Goal: Task Accomplishment & Management: Complete application form

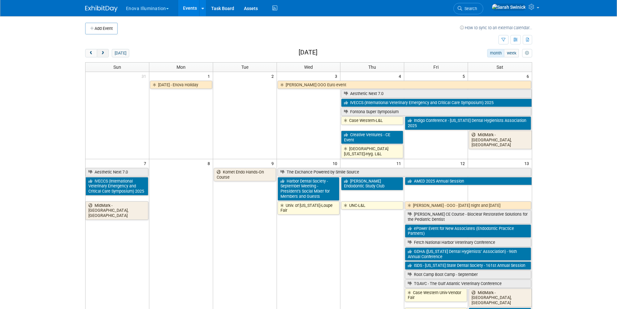
click at [103, 56] on button "next" at bounding box center [103, 53] width 12 height 8
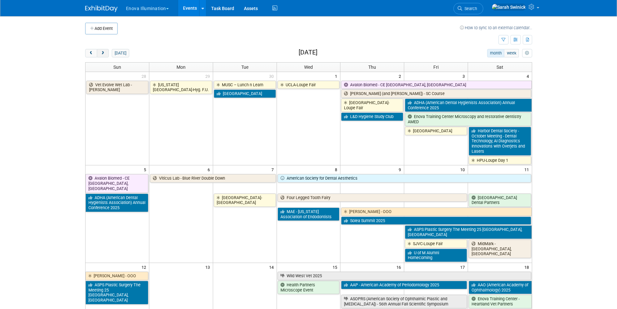
click at [103, 56] on button "next" at bounding box center [103, 53] width 12 height 8
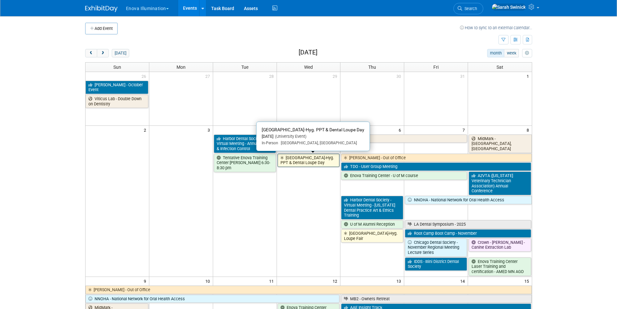
click at [306, 160] on link "[GEOGRAPHIC_DATA]-Hyg. PPT & Dental Loupe Day" at bounding box center [309, 160] width 62 height 13
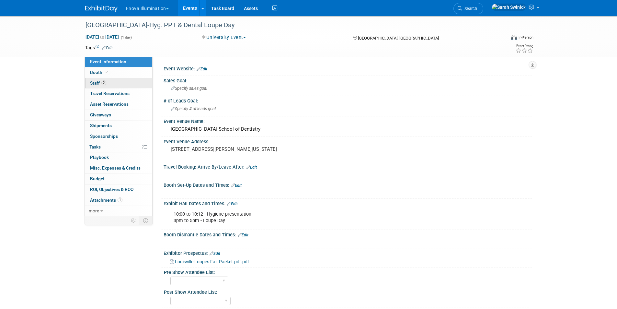
click at [114, 80] on link "2 Staff 2" at bounding box center [118, 83] width 67 height 10
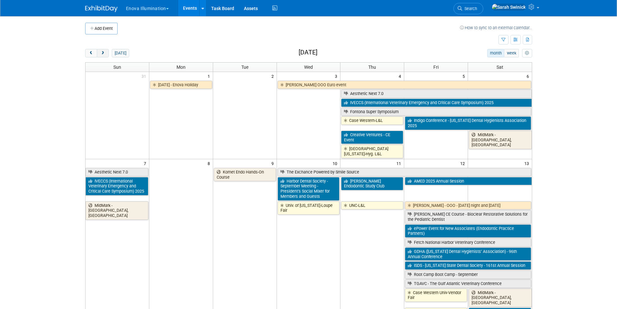
click at [103, 51] on span "next" at bounding box center [102, 53] width 5 height 4
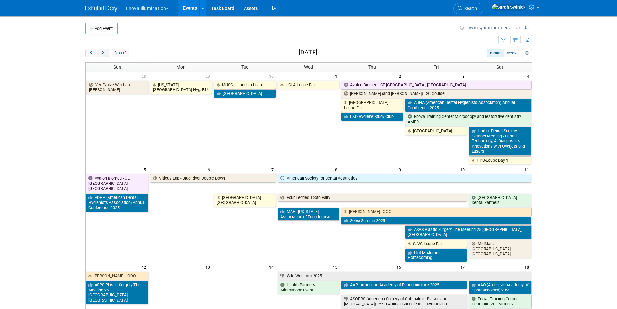
click at [103, 51] on span "next" at bounding box center [102, 53] width 5 height 4
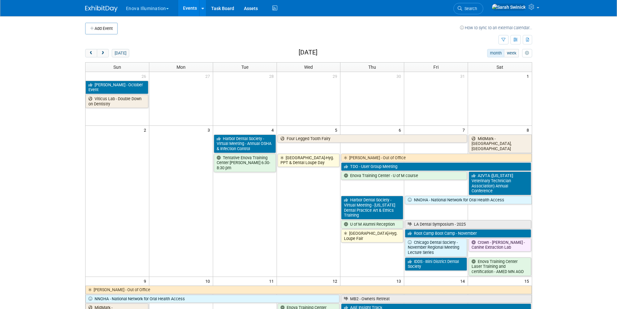
drag, startPoint x: 93, startPoint y: 54, endPoint x: 159, endPoint y: 59, distance: 66.0
click at [96, 53] on button "prev" at bounding box center [91, 53] width 12 height 8
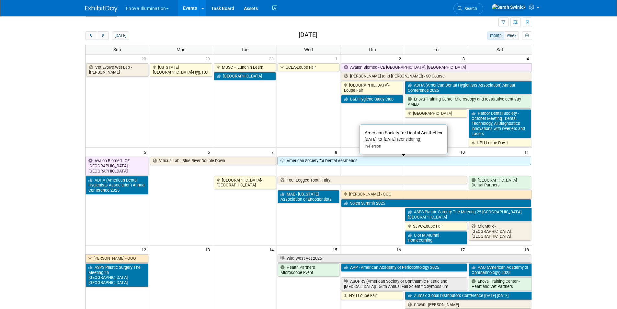
scroll to position [32, 0]
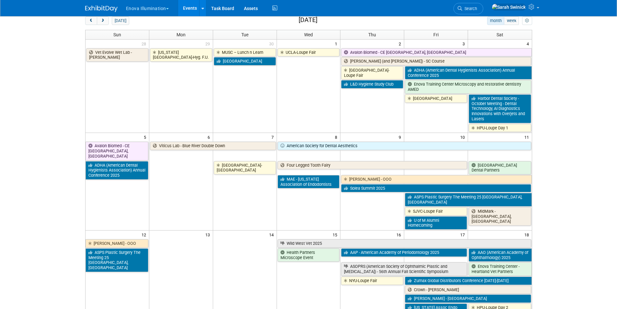
drag, startPoint x: 92, startPoint y: 19, endPoint x: 184, endPoint y: 26, distance: 92.2
click at [95, 20] on button "prev" at bounding box center [91, 21] width 12 height 8
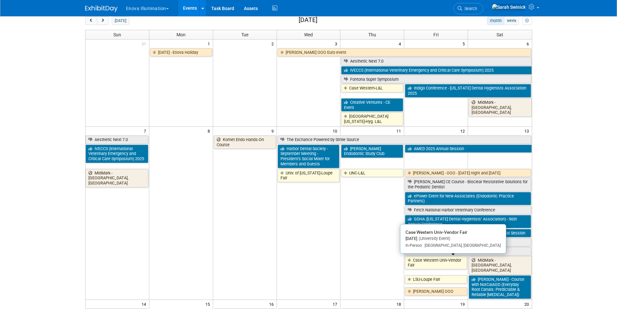
click at [415, 263] on link "Case Western Univ-Vendor Fair" at bounding box center [436, 262] width 62 height 13
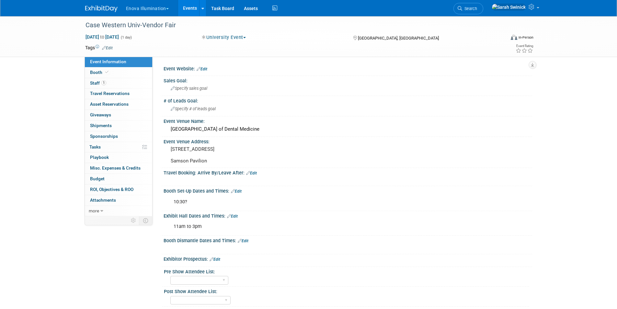
click at [106, 7] on img at bounding box center [101, 9] width 32 height 6
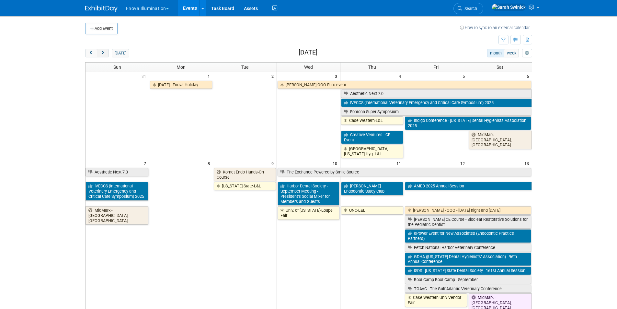
click at [105, 53] on span "next" at bounding box center [102, 53] width 5 height 4
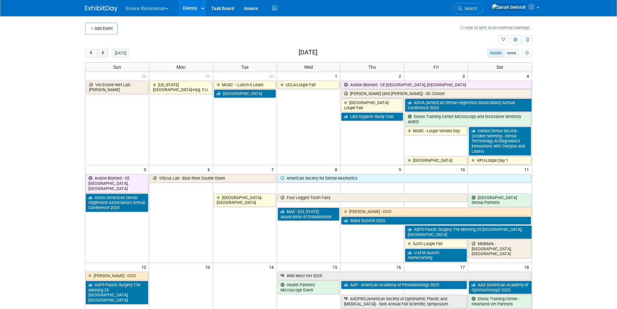
click at [106, 52] on button "next" at bounding box center [103, 53] width 12 height 8
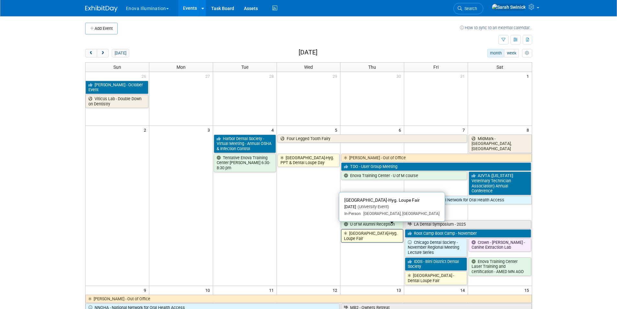
click at [378, 229] on link "[GEOGRAPHIC_DATA]-Hyg. Loupe Fair" at bounding box center [372, 235] width 62 height 13
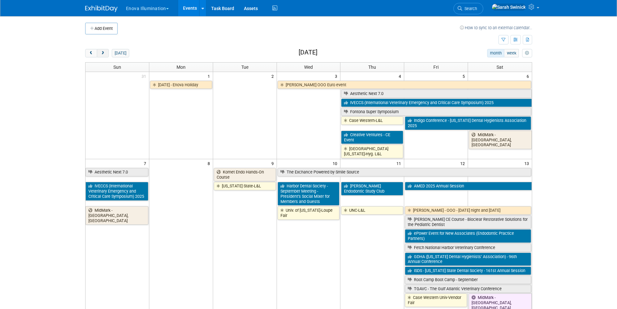
click at [104, 51] on button "next" at bounding box center [103, 53] width 12 height 8
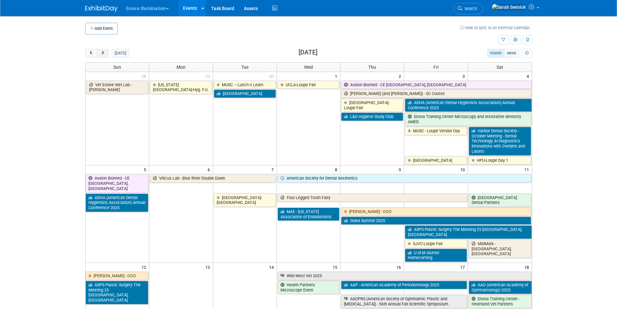
click at [104, 51] on button "next" at bounding box center [103, 53] width 12 height 8
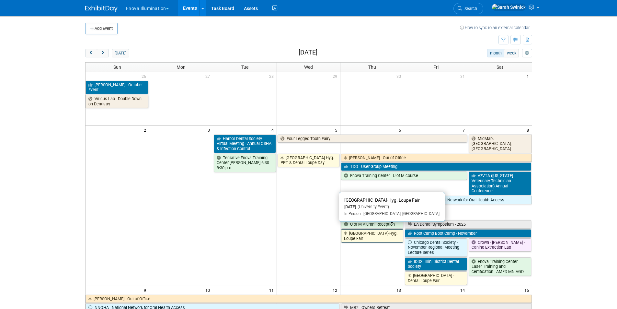
click at [387, 232] on link "[GEOGRAPHIC_DATA]-Hyg. Loupe Fair" at bounding box center [372, 235] width 62 height 13
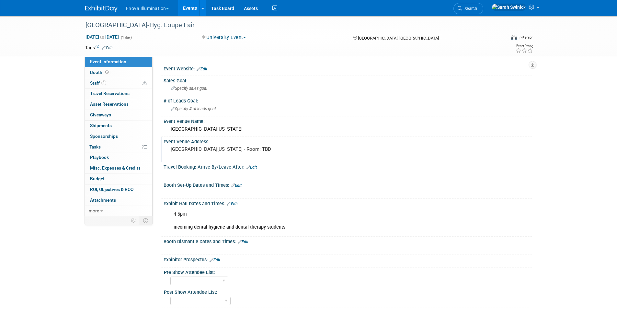
click at [247, 158] on div "University of Minnesota - Room: TBD" at bounding box center [240, 151] width 144 height 15
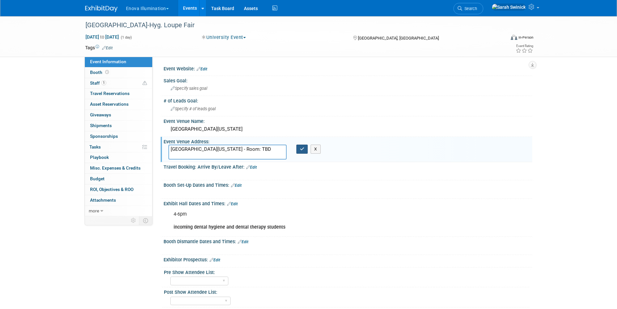
drag, startPoint x: 297, startPoint y: 148, endPoint x: 300, endPoint y: 149, distance: 3.4
click at [298, 149] on button "button" at bounding box center [302, 148] width 12 height 9
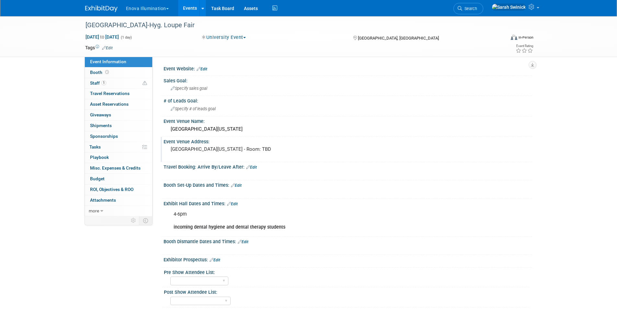
click at [107, 12] on div "Enova Illumination Choose Workspace: enova Enova Illumination Enova Illuminatio…" at bounding box center [308, 8] width 447 height 16
click at [108, 9] on img at bounding box center [101, 9] width 32 height 6
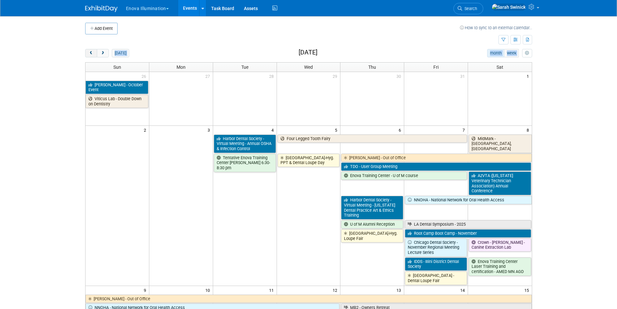
drag, startPoint x: 85, startPoint y: 50, endPoint x: 87, endPoint y: 54, distance: 4.3
click at [86, 52] on div "Add Event How to sync to an external calendar... New Event Duplicate Event Warn…" at bounding box center [308, 277] width 457 height 523
click at [90, 55] on span "prev" at bounding box center [91, 53] width 5 height 4
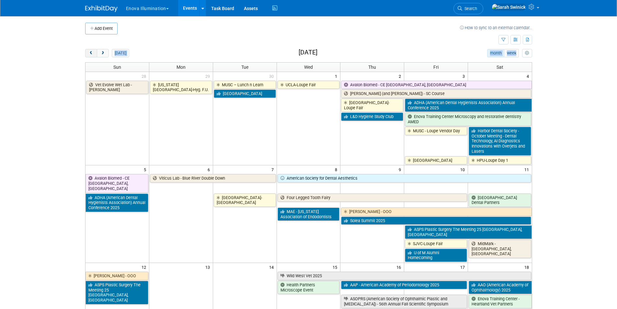
click at [90, 55] on span "prev" at bounding box center [91, 53] width 5 height 4
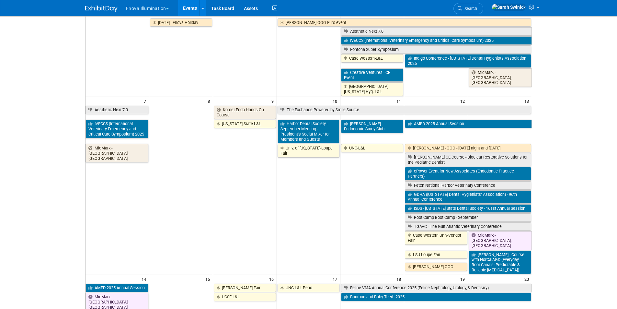
scroll to position [65, 0]
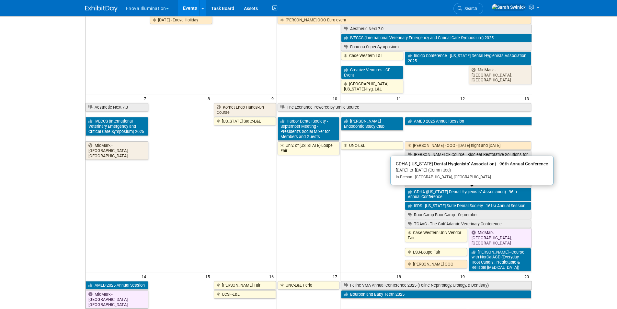
click at [431, 193] on link "GDHA (Georgia Dental Hygienists’ Association) - 96th Annual Conference" at bounding box center [468, 194] width 126 height 13
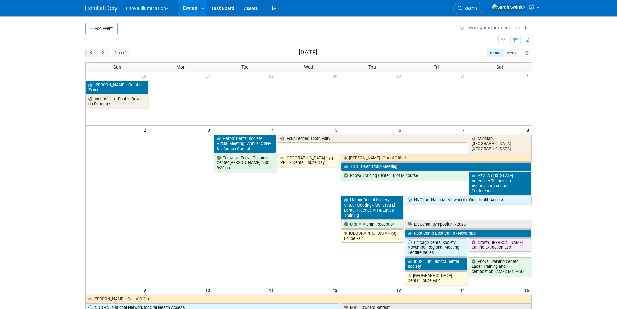
click at [87, 51] on button "prev" at bounding box center [91, 53] width 12 height 8
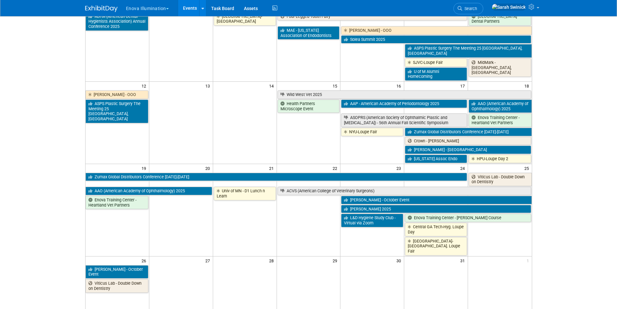
scroll to position [227, 0]
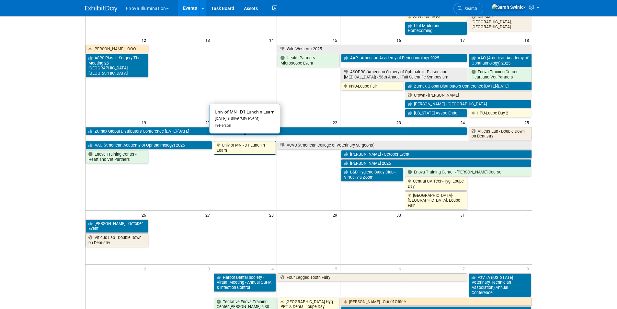
click at [221, 148] on link "Univ of MN - D1 Lunch n Learn" at bounding box center [245, 147] width 62 height 13
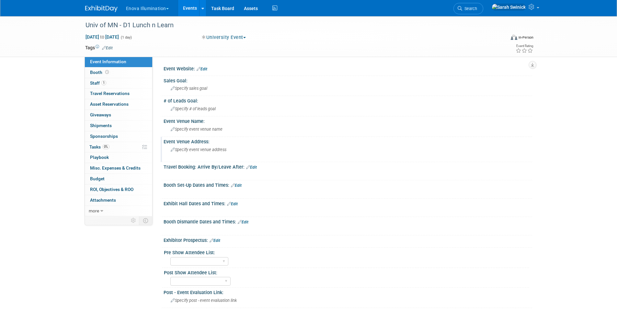
click at [196, 152] on div "Specify event venue address" at bounding box center [240, 151] width 144 height 15
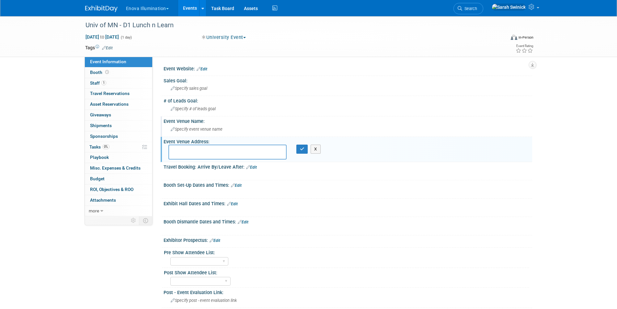
click at [189, 130] on span "Specify event venue name" at bounding box center [197, 129] width 52 height 5
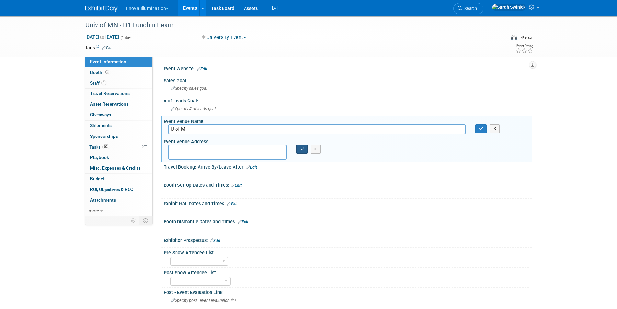
type input "U of M"
click at [298, 149] on button "button" at bounding box center [302, 148] width 12 height 9
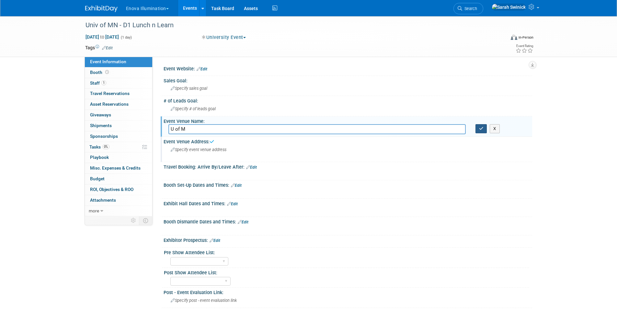
click at [478, 130] on button "button" at bounding box center [482, 128] width 12 height 9
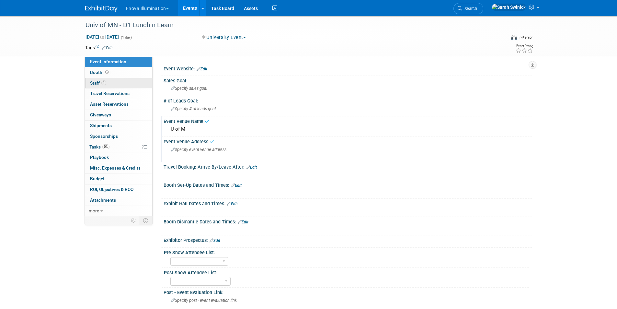
click at [134, 80] on link "1 Staff 1" at bounding box center [118, 83] width 67 height 10
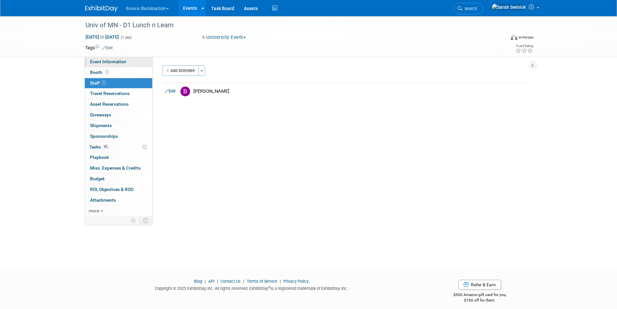
click at [136, 60] on link "Event Information" at bounding box center [118, 62] width 67 height 10
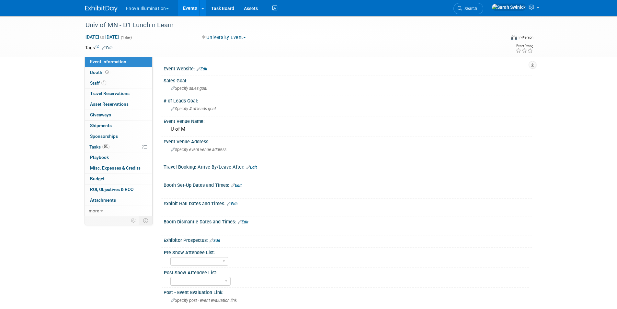
click at [110, 8] on img at bounding box center [101, 9] width 32 height 6
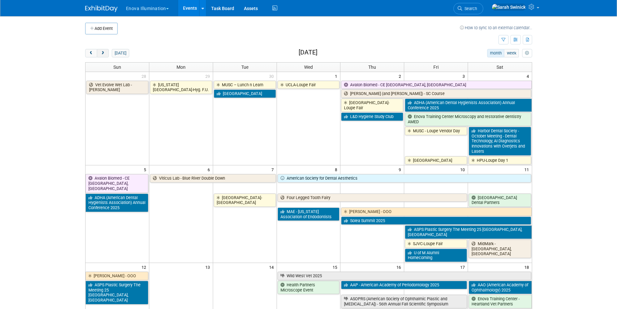
click at [107, 54] on button "next" at bounding box center [103, 53] width 12 height 8
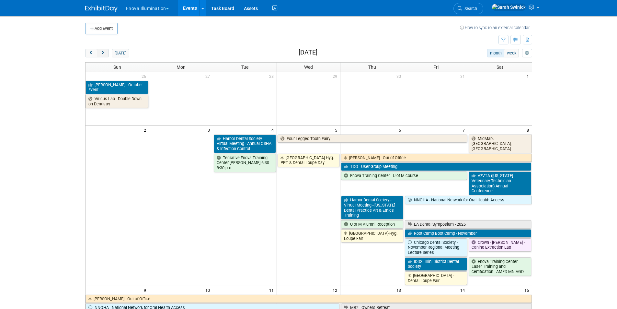
drag, startPoint x: 107, startPoint y: 55, endPoint x: 110, endPoint y: 59, distance: 5.1
click at [107, 55] on button "next" at bounding box center [103, 53] width 12 height 8
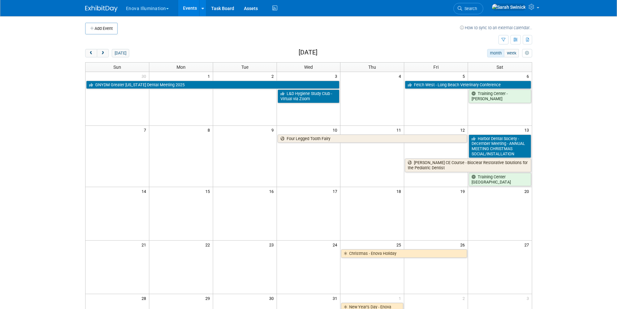
drag, startPoint x: 90, startPoint y: 56, endPoint x: 93, endPoint y: 59, distance: 4.6
click at [90, 57] on button "prev" at bounding box center [91, 53] width 12 height 8
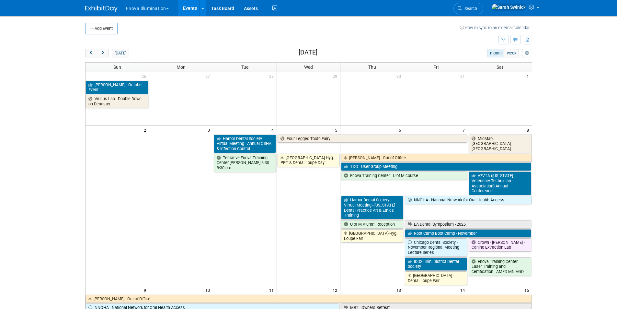
click at [87, 57] on button "prev" at bounding box center [91, 53] width 12 height 8
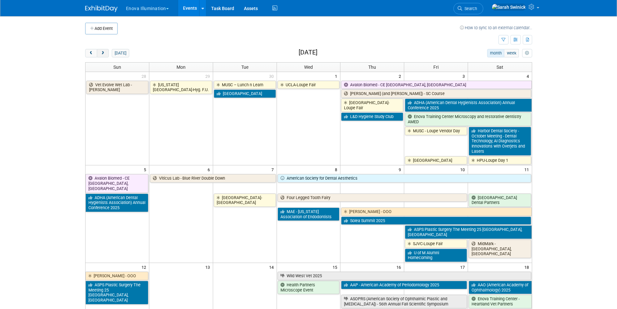
click at [107, 51] on button "next" at bounding box center [103, 53] width 12 height 8
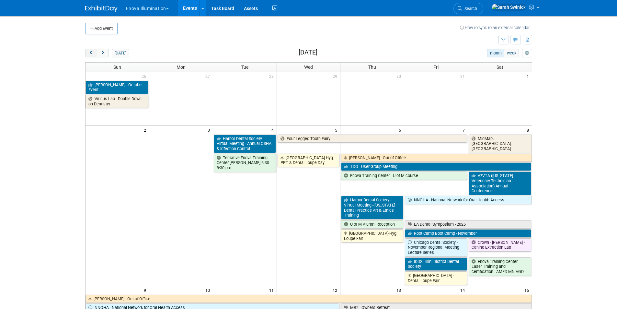
click at [92, 50] on button "prev" at bounding box center [91, 53] width 12 height 8
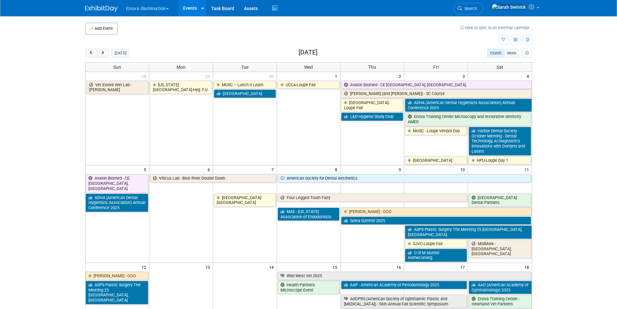
drag, startPoint x: 92, startPoint y: 50, endPoint x: 108, endPoint y: 60, distance: 19.0
click at [92, 50] on button "prev" at bounding box center [91, 53] width 12 height 8
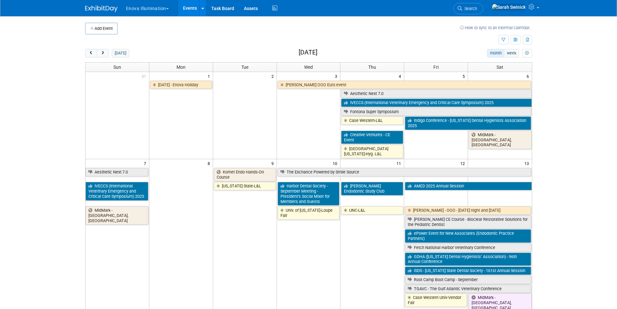
click at [187, 50] on div "today month week September 2025" at bounding box center [308, 53] width 447 height 9
click at [99, 55] on button "next" at bounding box center [103, 53] width 12 height 8
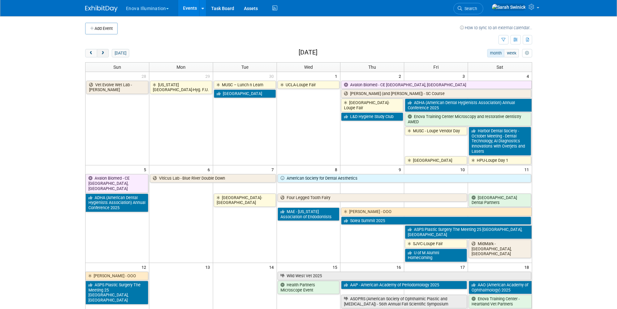
click at [99, 55] on button "next" at bounding box center [103, 53] width 12 height 8
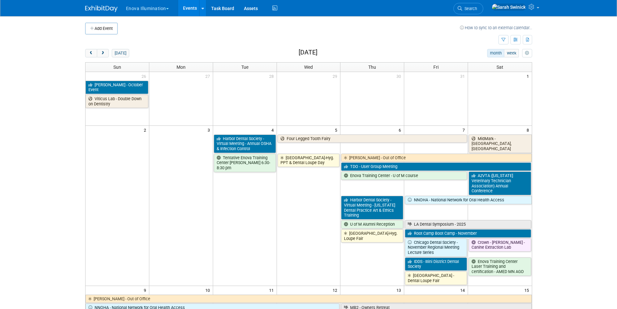
click at [308, 168] on td "[GEOGRAPHIC_DATA]-Hyg. PPT & Dental Loupe Day" at bounding box center [309, 219] width 64 height 132
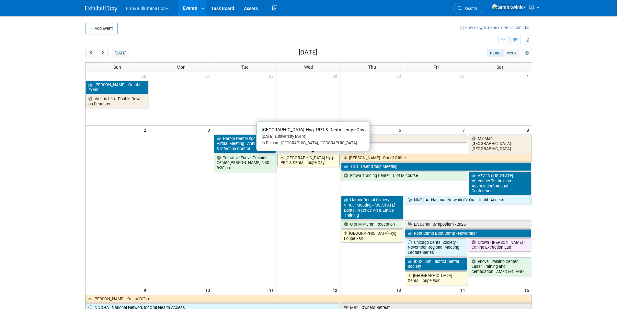
click at [308, 165] on link "[GEOGRAPHIC_DATA]-Hyg. PPT & Dental Loupe Day" at bounding box center [309, 160] width 62 height 13
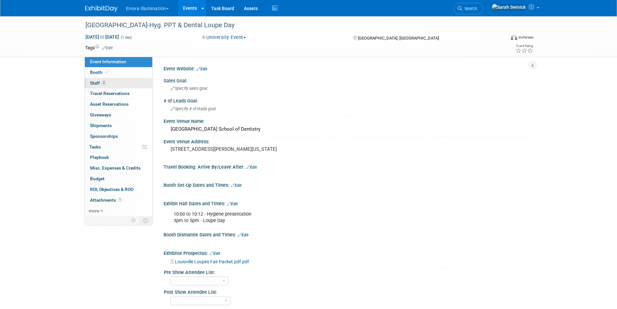
click at [127, 82] on link "2 Staff 2" at bounding box center [118, 83] width 67 height 10
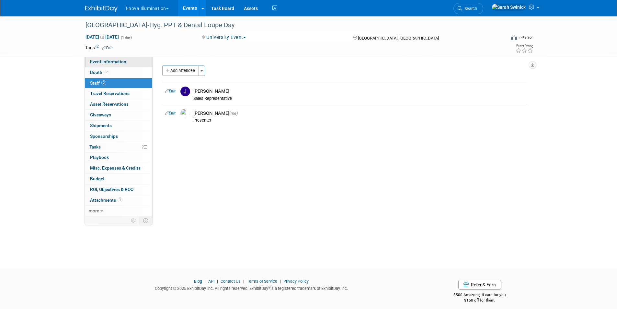
click at [97, 63] on link "Event Information" at bounding box center [118, 62] width 67 height 10
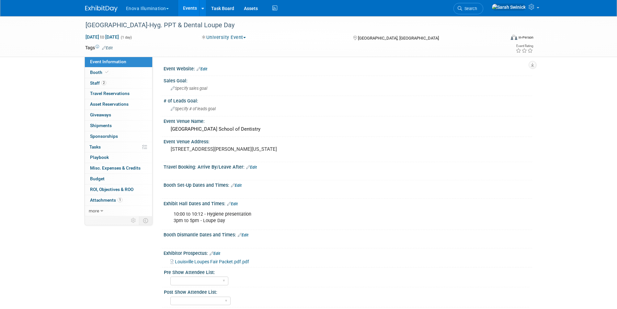
click at [102, 6] on img at bounding box center [101, 9] width 32 height 6
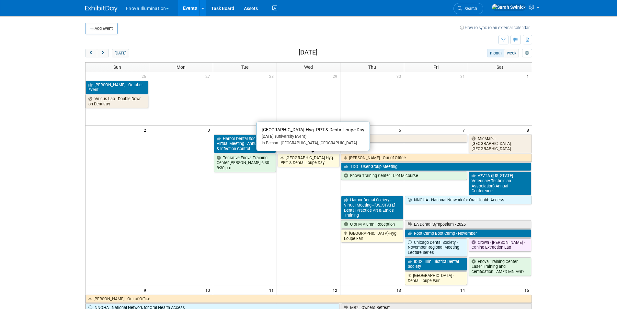
click at [298, 162] on link "[GEOGRAPHIC_DATA]-Hyg. PPT & Dental Loupe Day" at bounding box center [309, 160] width 62 height 13
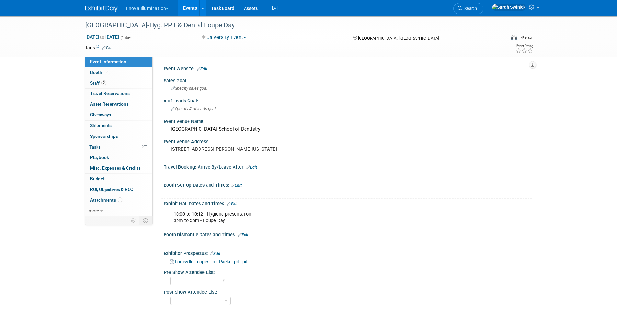
click at [99, 10] on img at bounding box center [101, 9] width 32 height 6
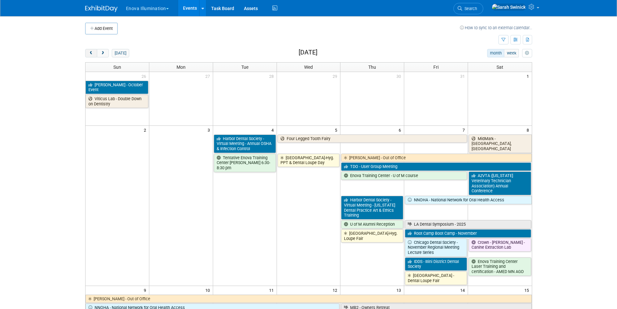
click at [91, 52] on span "prev" at bounding box center [91, 53] width 5 height 4
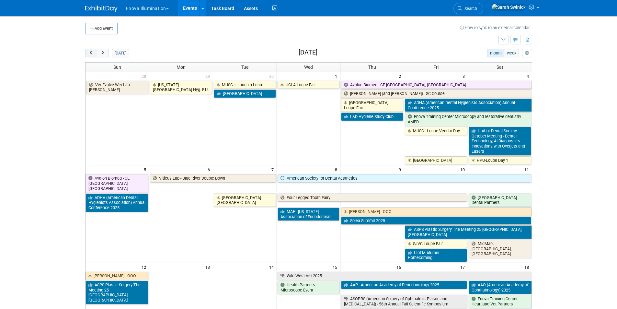
drag, startPoint x: 91, startPoint y: 53, endPoint x: 97, endPoint y: 52, distance: 6.0
click at [91, 53] on span "prev" at bounding box center [91, 53] width 5 height 4
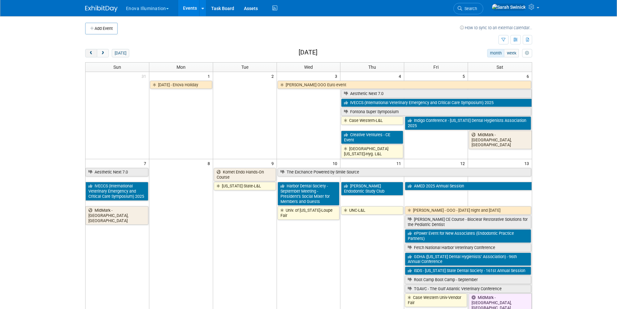
click at [88, 55] on button "prev" at bounding box center [91, 53] width 12 height 8
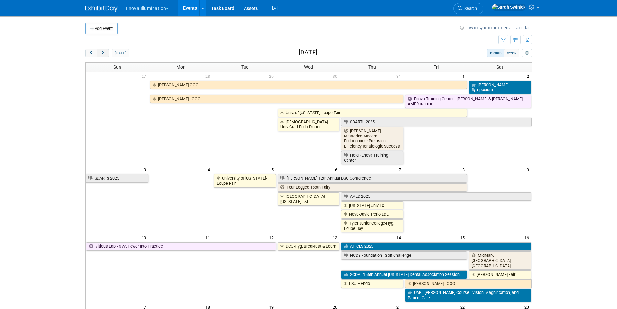
click at [100, 56] on button "next" at bounding box center [103, 53] width 12 height 8
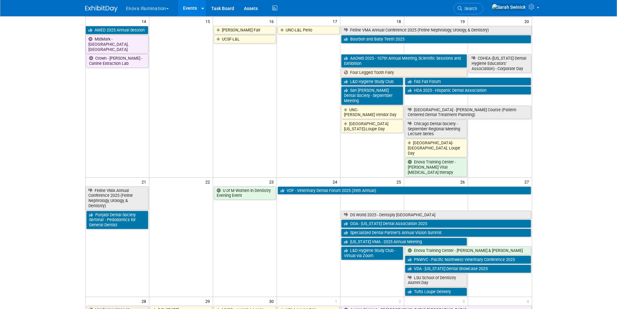
scroll to position [389, 0]
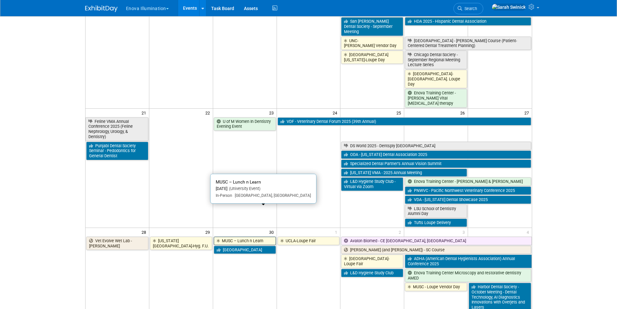
click at [257, 237] on link "MUSC – Lunch n Learn" at bounding box center [245, 241] width 62 height 8
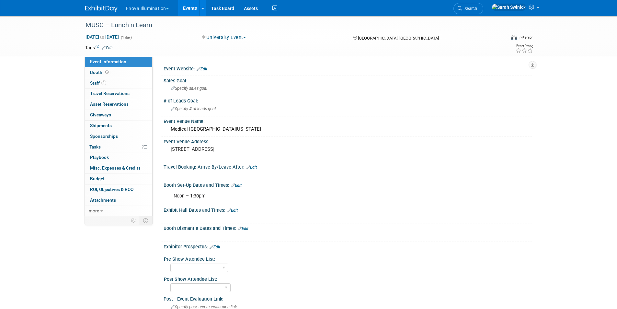
click at [94, 9] on img at bounding box center [101, 9] width 32 height 6
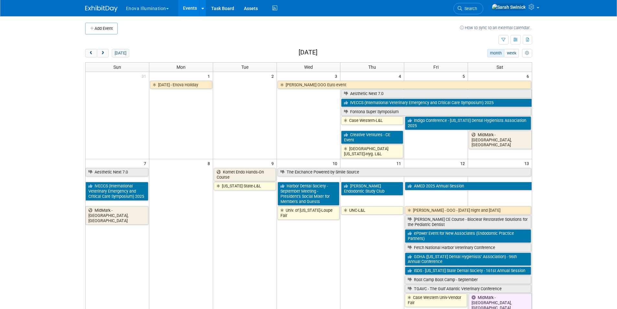
drag, startPoint x: 106, startPoint y: 53, endPoint x: 110, endPoint y: 55, distance: 4.9
click at [105, 52] on button "next" at bounding box center [103, 53] width 12 height 8
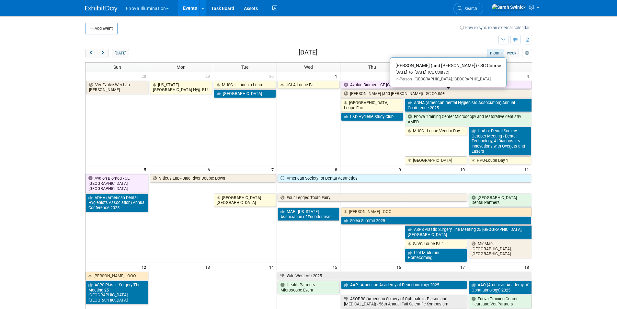
click at [412, 93] on link "Dr. Solomon (and Dr. Bynum) - SC Course" at bounding box center [436, 93] width 190 height 8
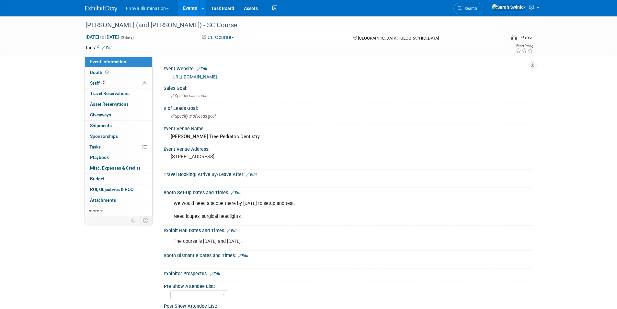
click at [101, 7] on img at bounding box center [101, 9] width 32 height 6
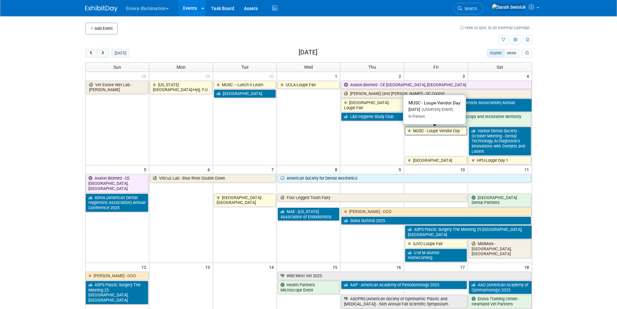
click at [427, 129] on link "MUSC - Loupe Vendor Day" at bounding box center [436, 131] width 62 height 8
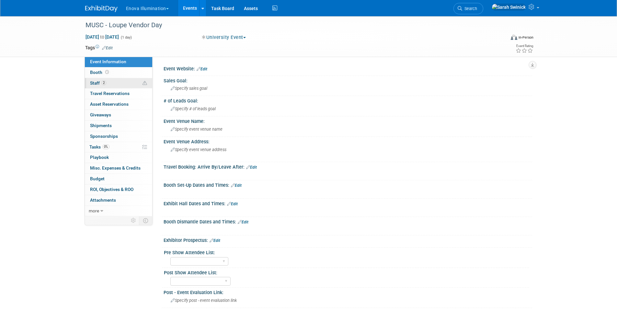
click at [120, 86] on link "2 Staff 2" at bounding box center [118, 83] width 67 height 10
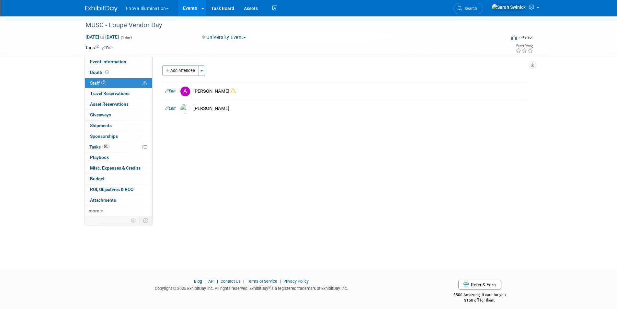
drag, startPoint x: 103, startPoint y: 6, endPoint x: 11, endPoint y: 59, distance: 106.1
click at [103, 6] on img at bounding box center [101, 9] width 32 height 6
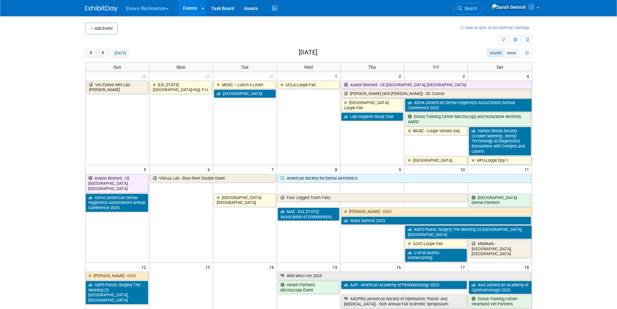
drag, startPoint x: 107, startPoint y: 52, endPoint x: 118, endPoint y: 48, distance: 11.6
click at [107, 51] on button "next" at bounding box center [103, 53] width 12 height 8
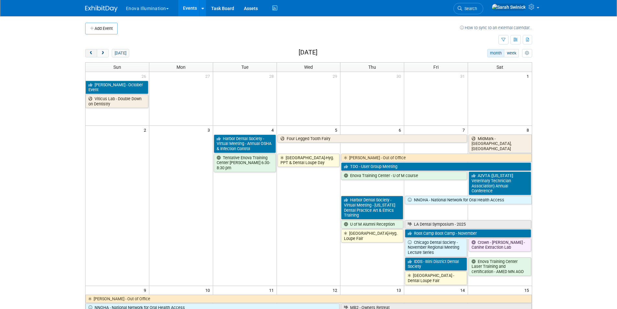
click at [93, 52] on button "prev" at bounding box center [91, 53] width 12 height 8
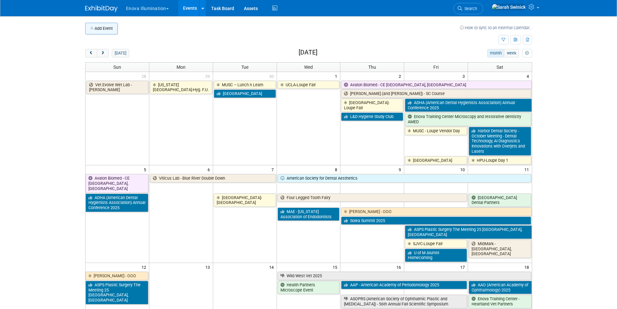
click at [105, 32] on button "Add Event" at bounding box center [101, 29] width 32 height 12
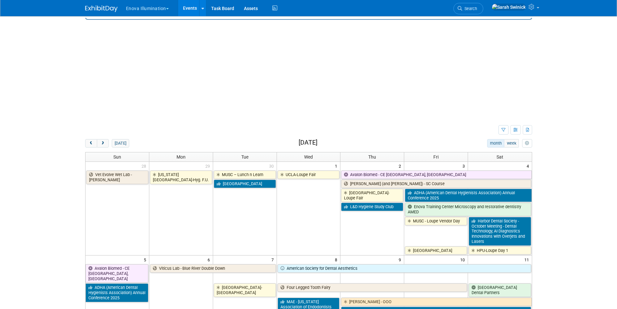
paste input "University of Utah"
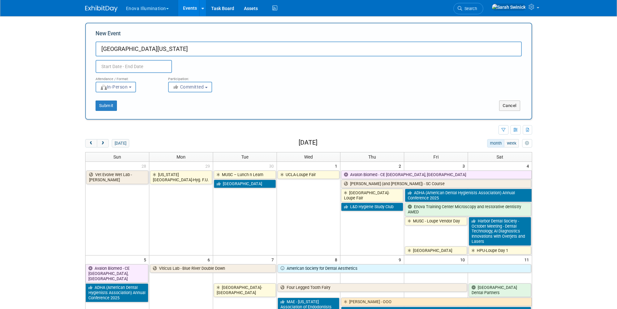
drag, startPoint x: 126, startPoint y: 48, endPoint x: 112, endPoint y: 47, distance: 14.3
click at [112, 47] on input "University of Utah" at bounding box center [309, 48] width 426 height 15
click at [163, 49] on input "Univ of Utah" at bounding box center [309, 48] width 426 height 15
type input "[GEOGRAPHIC_DATA][US_STATE]-L&L"
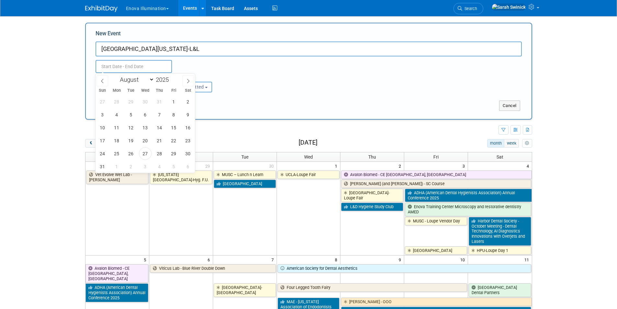
click at [149, 62] on input "text" at bounding box center [134, 66] width 76 height 13
click at [140, 78] on select "January February March April May June July August September October November De…" at bounding box center [135, 79] width 37 height 8
select select "9"
click at [117, 75] on select "January February March April May June July August September October November De…" at bounding box center [135, 79] width 37 height 8
click at [146, 115] on span "8" at bounding box center [145, 114] width 13 height 13
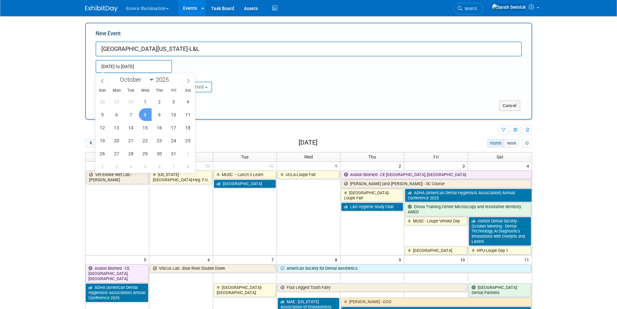
click at [146, 115] on span "8" at bounding box center [145, 114] width 13 height 13
type input "Oct 8, 2025 to Oct 8, 2025"
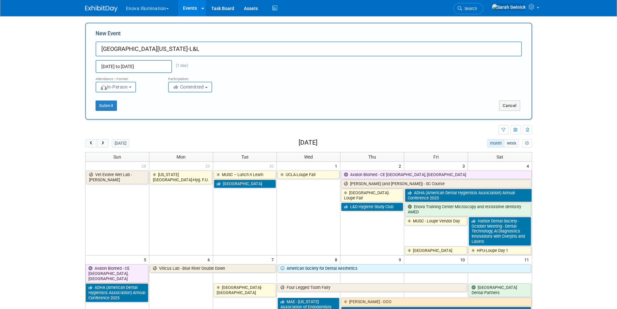
drag, startPoint x: 178, startPoint y: 89, endPoint x: 184, endPoint y: 124, distance: 35.9
click at [178, 89] on icon "button" at bounding box center [176, 87] width 7 height 5
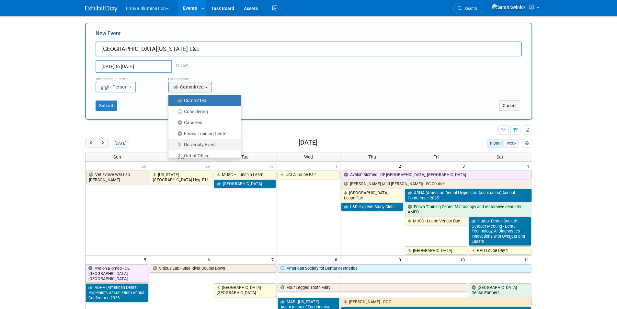
click at [192, 144] on label "University Event" at bounding box center [203, 144] width 63 height 8
click at [174, 144] on input "University Event" at bounding box center [172, 145] width 4 height 4
select select "103"
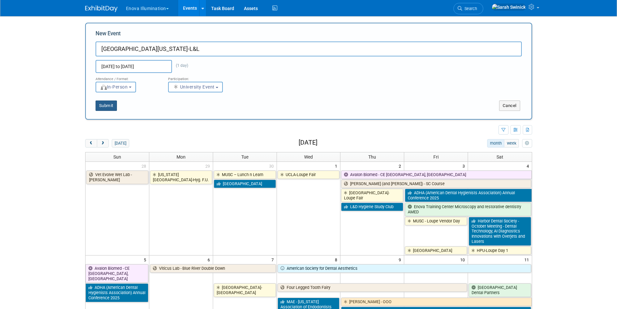
click at [110, 108] on button "Submit" at bounding box center [106, 105] width 21 height 10
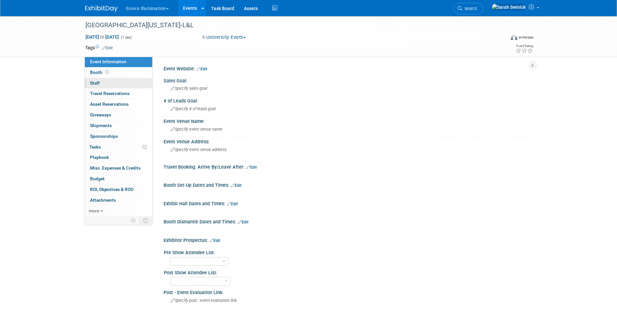
click at [104, 78] on link "0 Staff 0" at bounding box center [118, 83] width 67 height 10
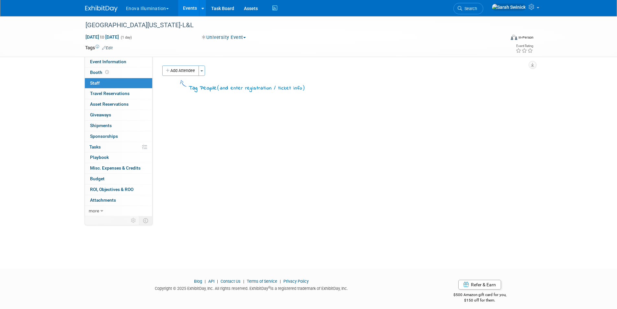
click at [185, 74] on button "Add Attendee" at bounding box center [180, 70] width 37 height 10
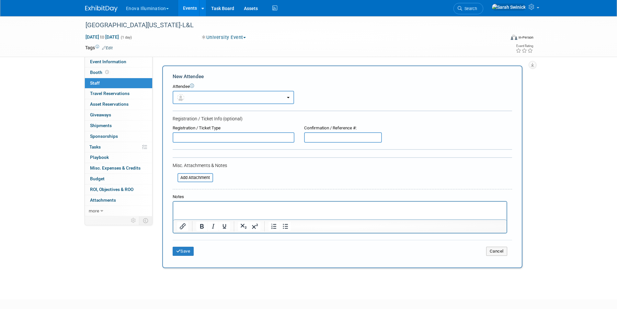
click at [192, 93] on button "button" at bounding box center [233, 97] width 121 height 13
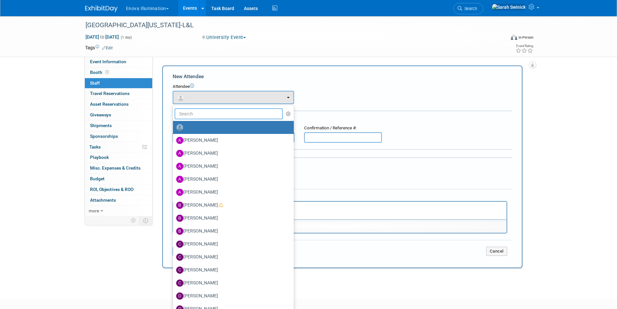
click at [186, 115] on input "text" at bounding box center [229, 113] width 109 height 11
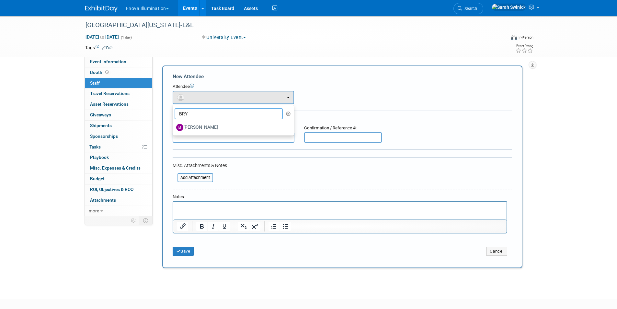
type input "BRY"
click at [194, 127] on label "Bryan Bertotti" at bounding box center [231, 127] width 111 height 10
click at [174, 127] on input "Bryan Bertotti" at bounding box center [172, 126] width 4 height 4
select select "8a65481c-2c31-4990-8702-2060f8bbfae2"
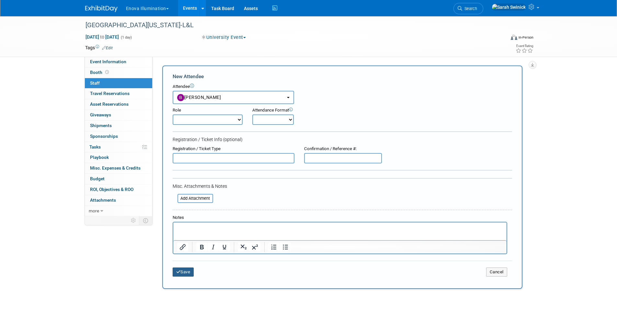
click at [183, 270] on div "Save Cancel" at bounding box center [343, 270] width 340 height 21
click at [183, 273] on button "Save" at bounding box center [183, 271] width 21 height 9
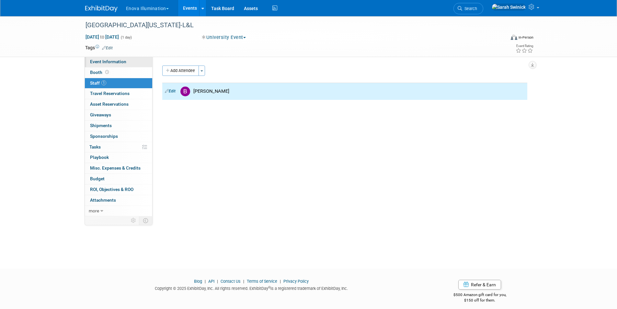
click at [119, 63] on span "Event Information" at bounding box center [108, 61] width 36 height 5
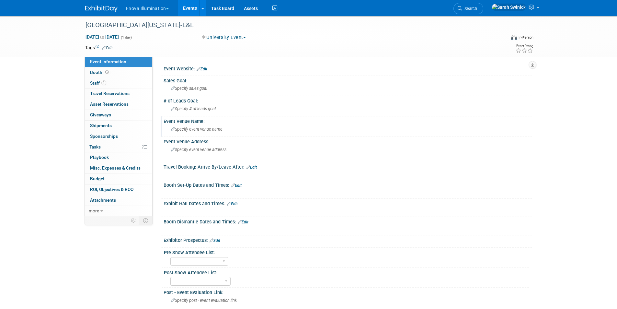
click at [195, 128] on span "Specify event venue name" at bounding box center [197, 129] width 52 height 5
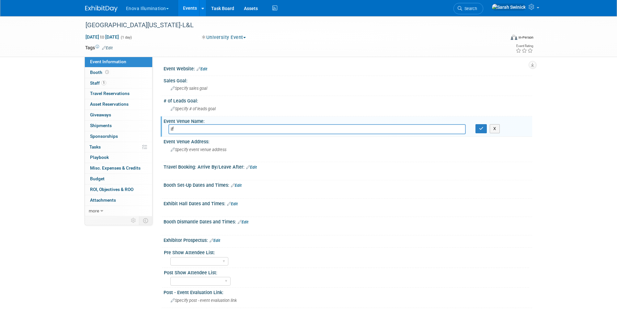
click at [183, 131] on input "if" at bounding box center [316, 129] width 297 height 10
type input "i"
type input "Univ of Utah"
click at [479, 126] on button "button" at bounding box center [482, 128] width 12 height 9
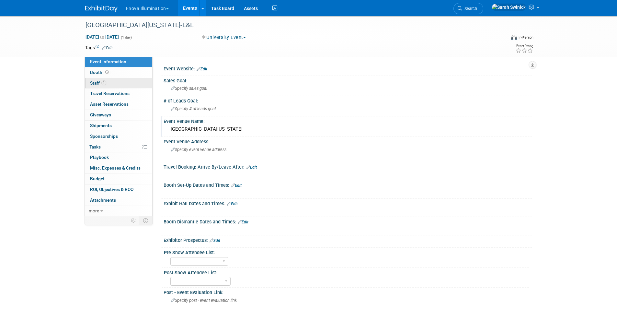
click at [107, 85] on link "1 Staff 1" at bounding box center [118, 83] width 67 height 10
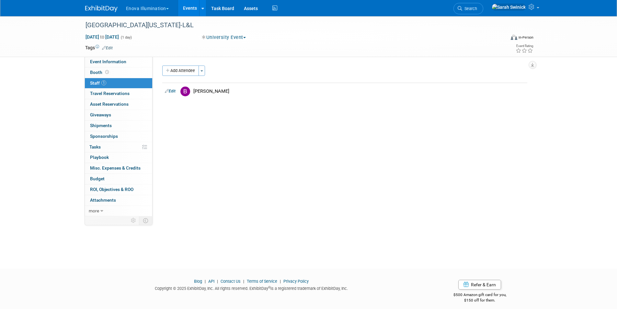
click at [102, 8] on img at bounding box center [101, 9] width 32 height 6
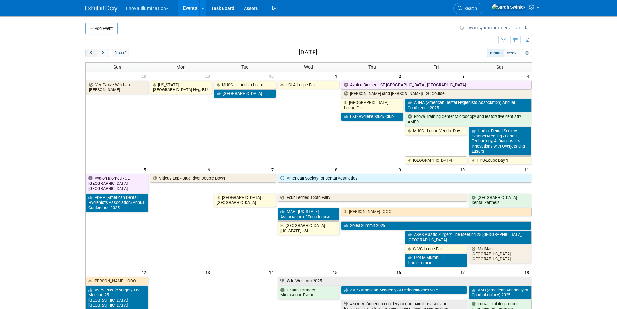
click at [96, 52] on button "prev" at bounding box center [91, 53] width 12 height 8
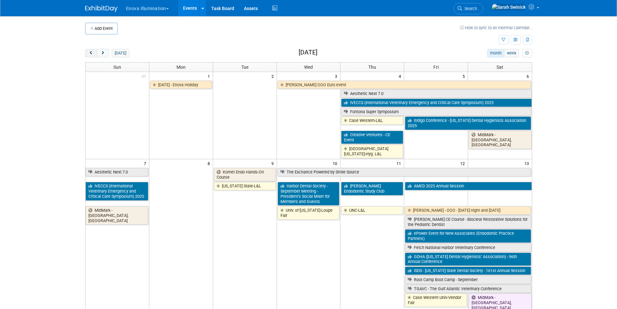
click at [96, 52] on button "prev" at bounding box center [91, 53] width 12 height 8
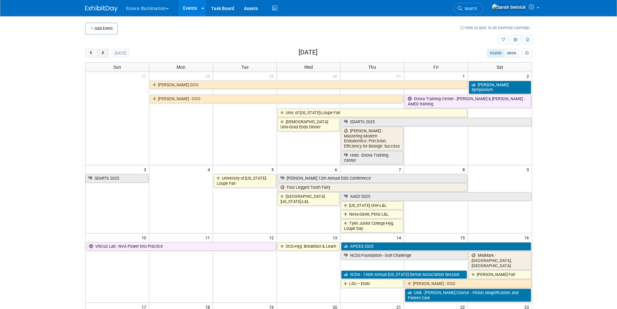
drag, startPoint x: 108, startPoint y: 55, endPoint x: 105, endPoint y: 54, distance: 3.6
click at [107, 54] on button "next" at bounding box center [103, 53] width 12 height 8
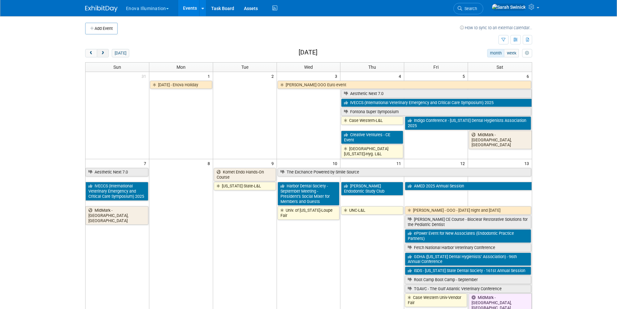
click at [105, 54] on span "next" at bounding box center [102, 53] width 5 height 4
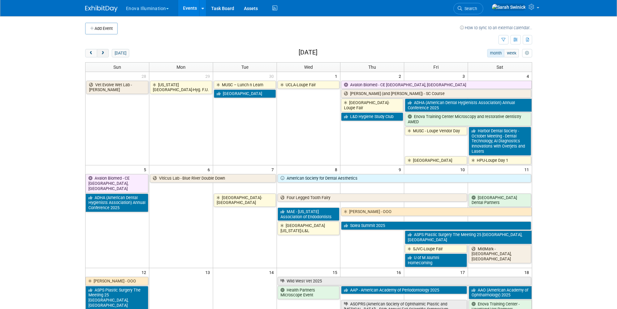
click at [103, 54] on span "next" at bounding box center [102, 53] width 5 height 4
